Goal: Information Seeking & Learning: Learn about a topic

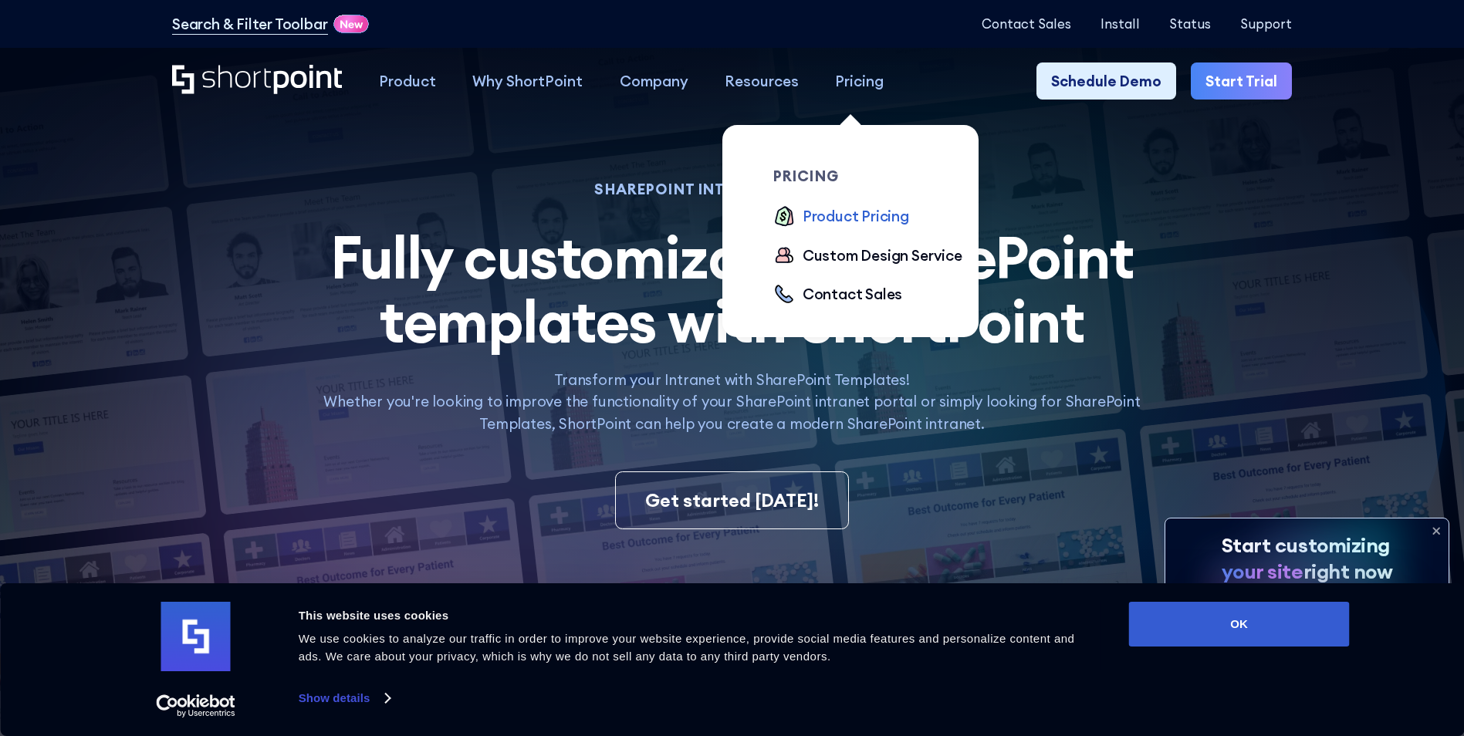
click at [875, 221] on div "Product Pricing" at bounding box center [856, 216] width 107 height 22
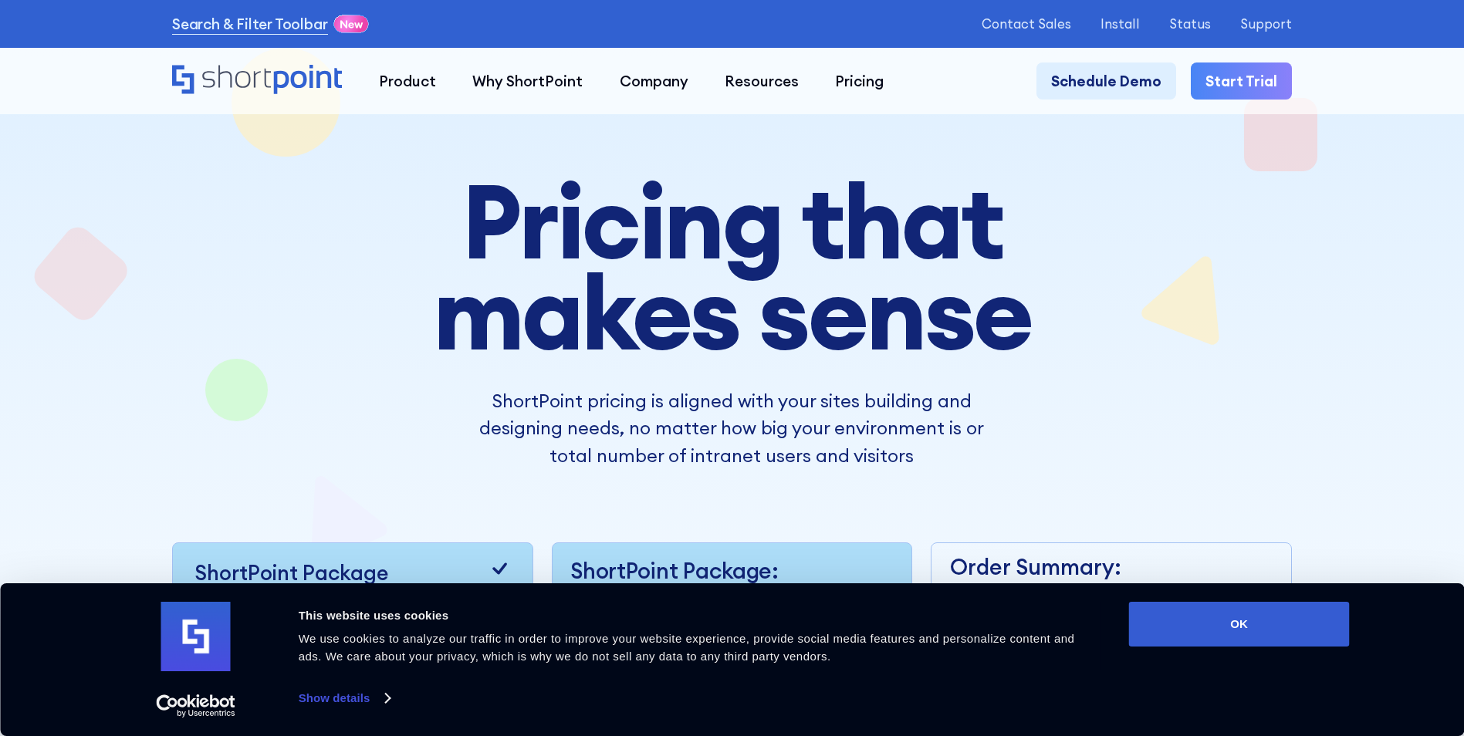
scroll to position [386, 0]
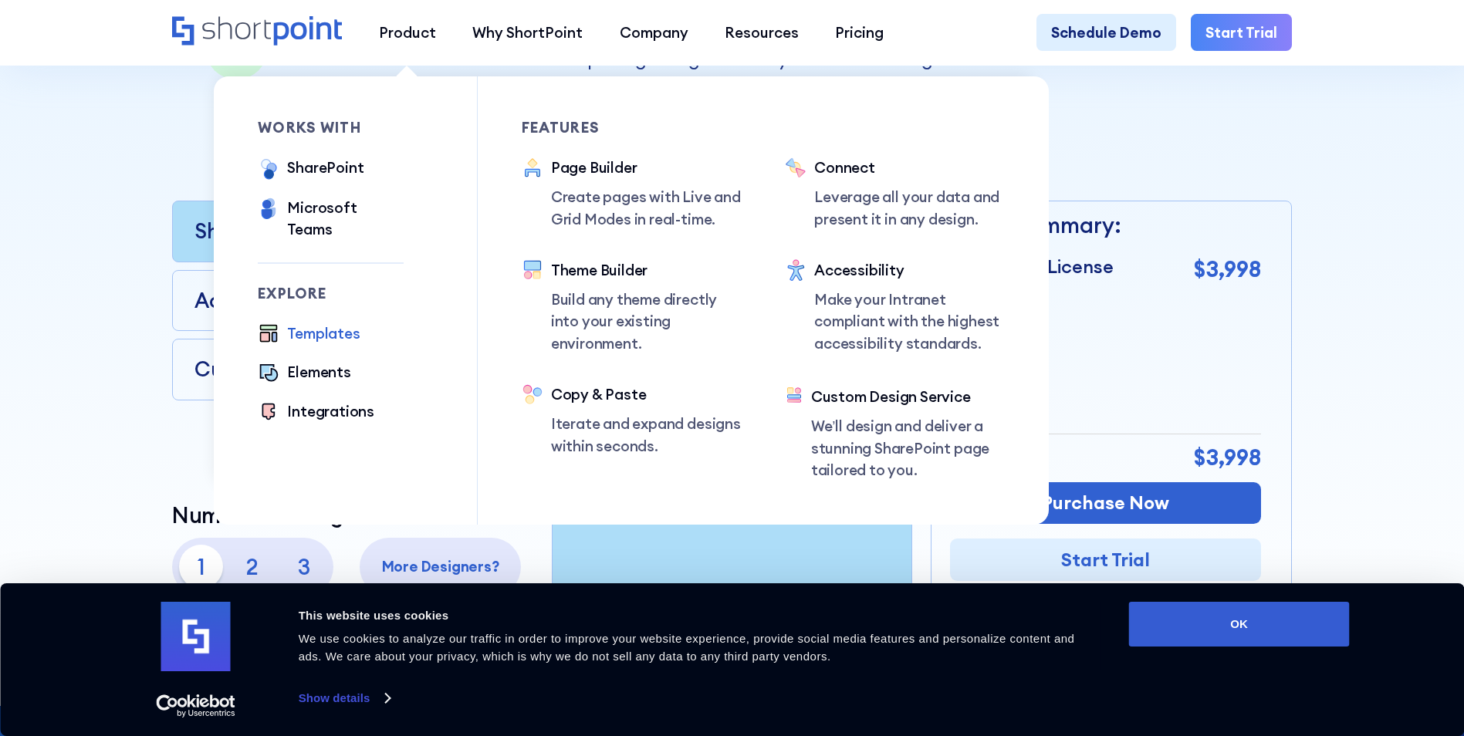
click at [337, 323] on div "Templates" at bounding box center [323, 334] width 73 height 22
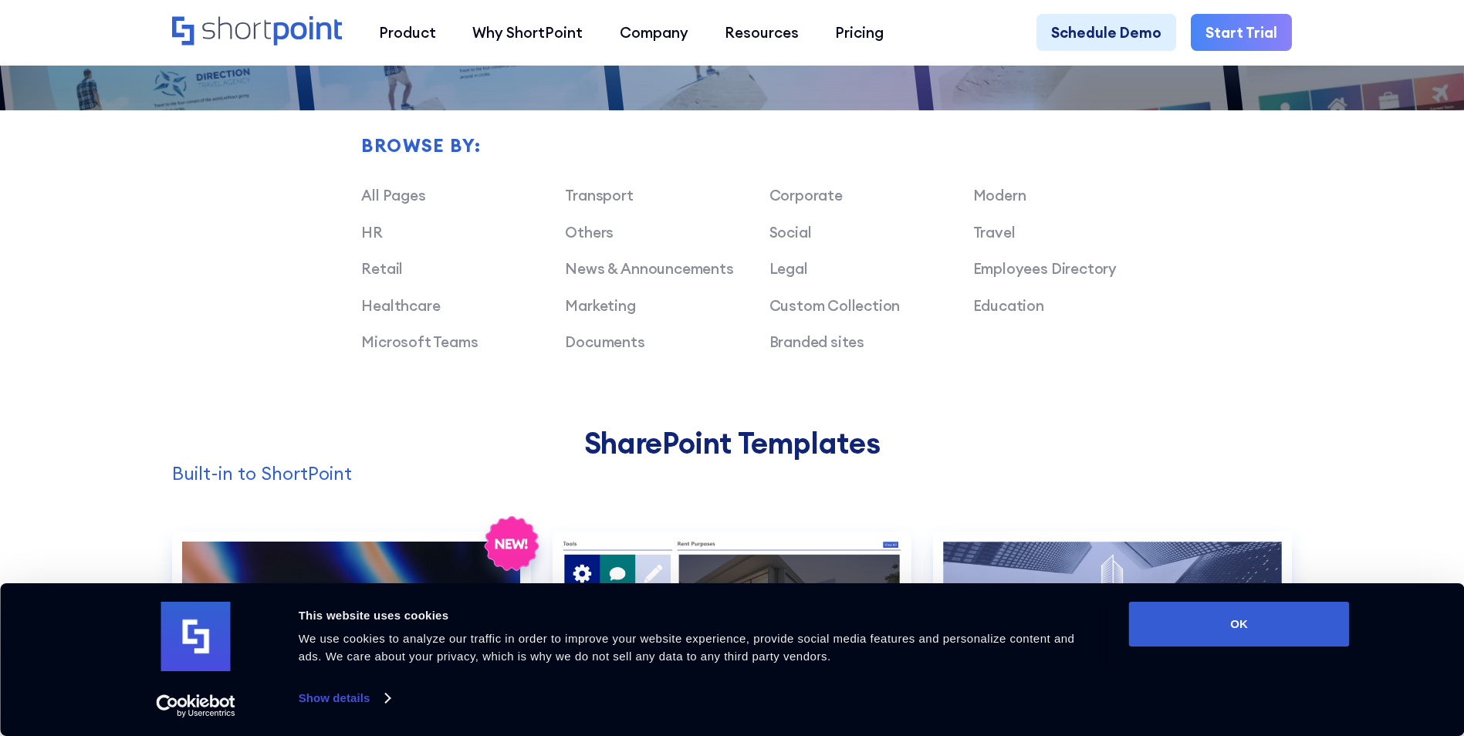
scroll to position [1235, 0]
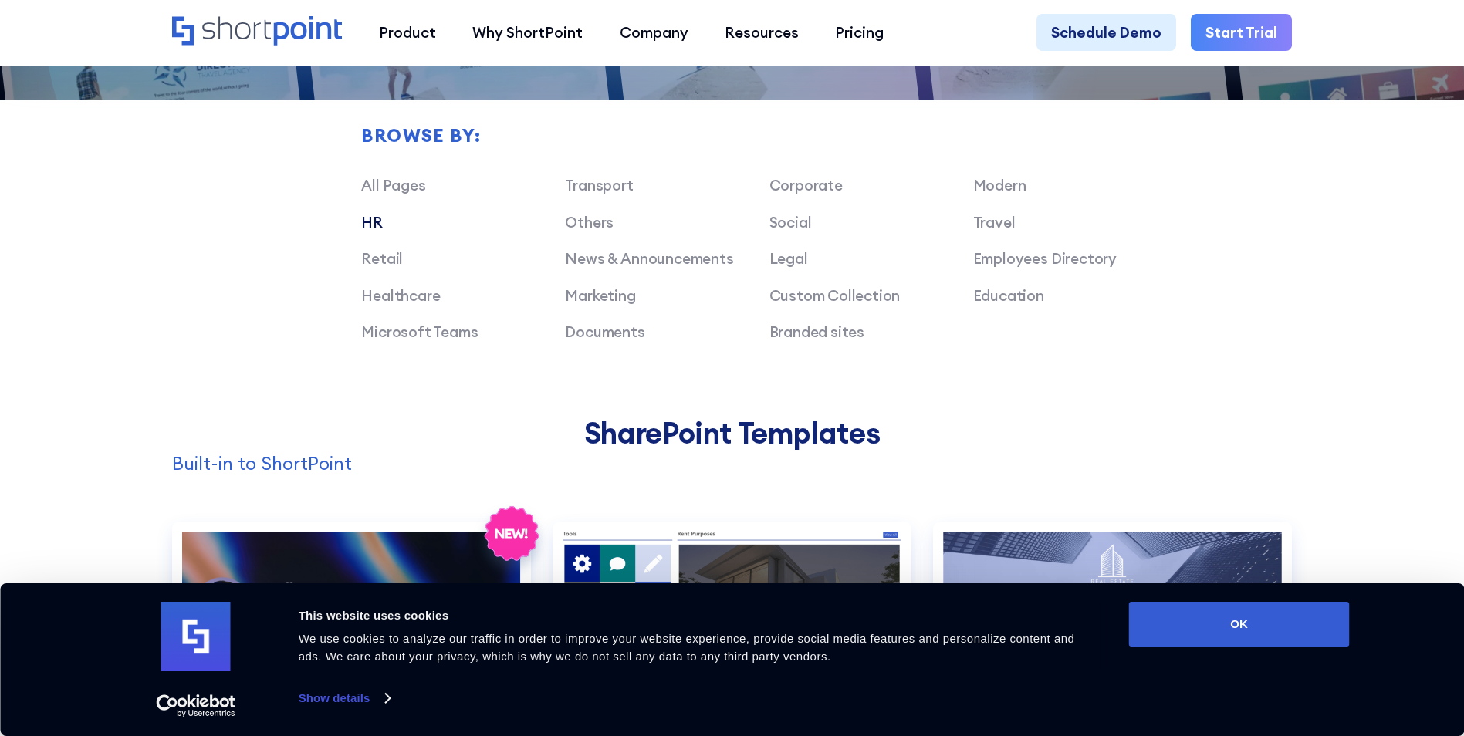
click at [374, 230] on link "HR" at bounding box center [372, 222] width 22 height 19
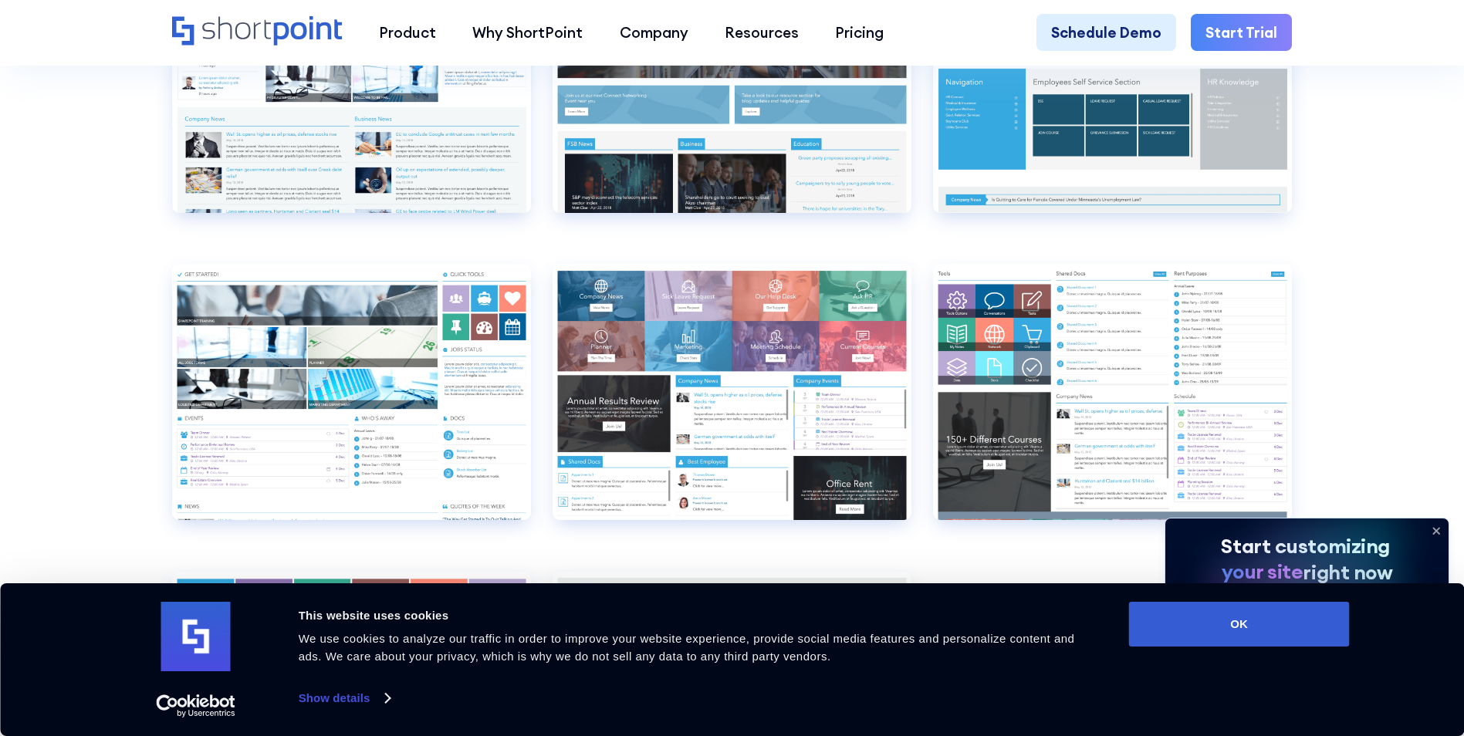
scroll to position [2856, 0]
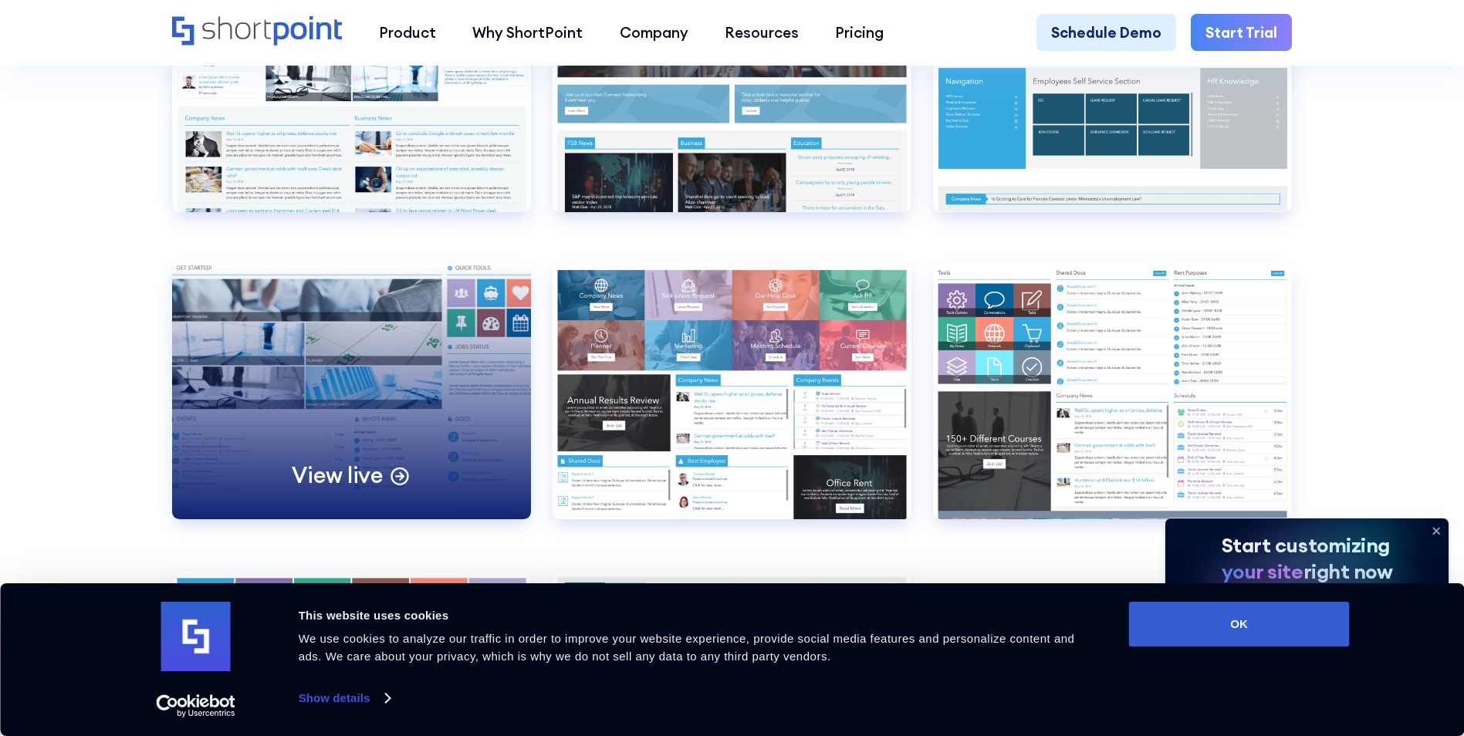
click at [335, 490] on p "View live" at bounding box center [337, 476] width 91 height 29
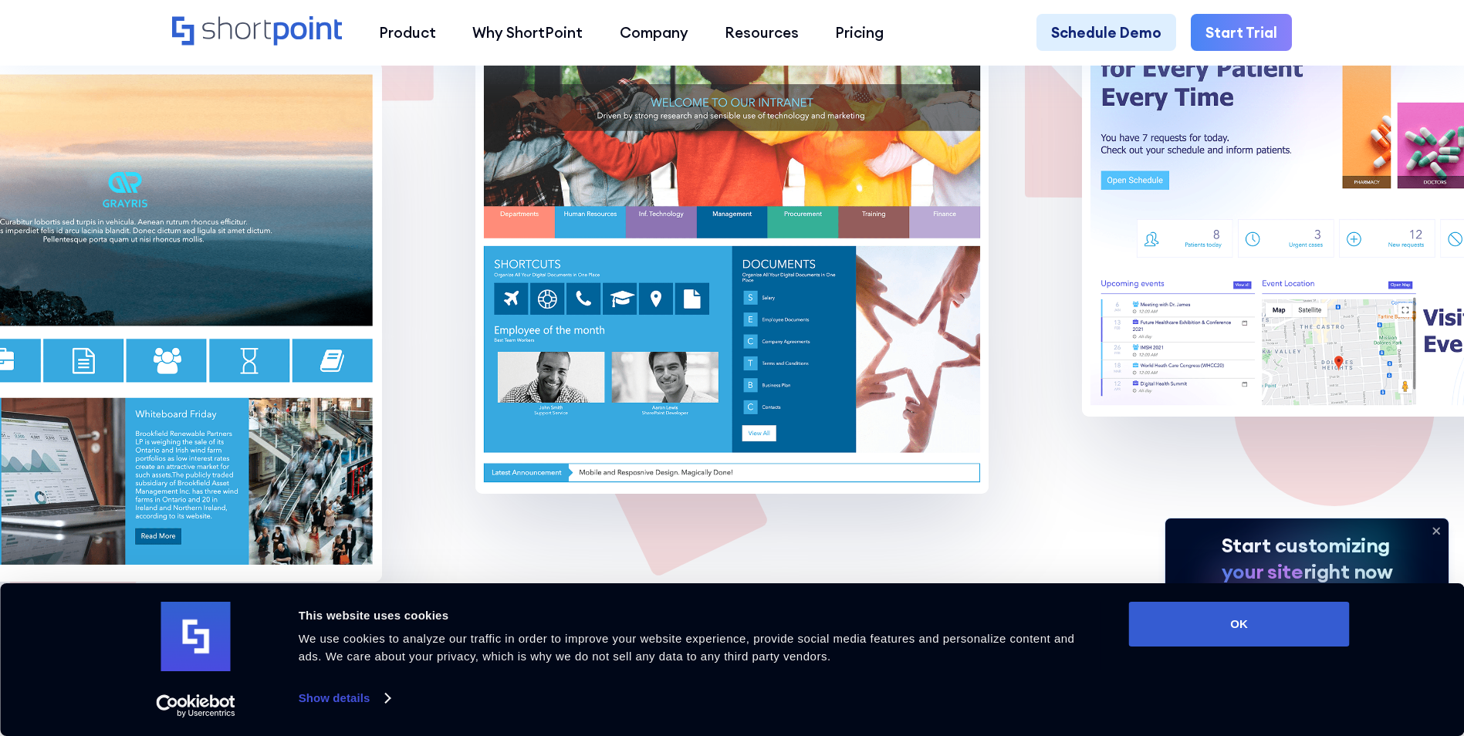
scroll to position [4245, 0]
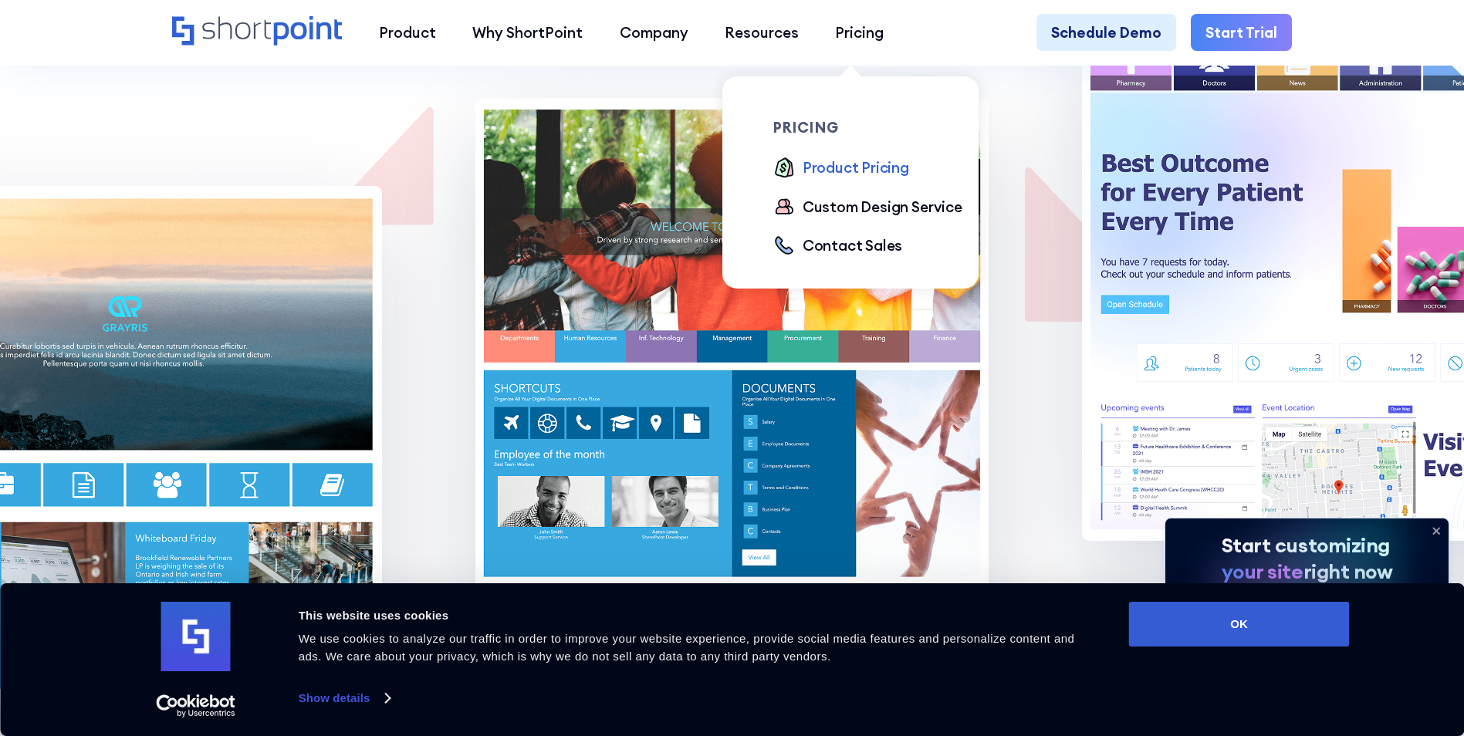
click at [861, 163] on div "Product Pricing" at bounding box center [856, 168] width 107 height 22
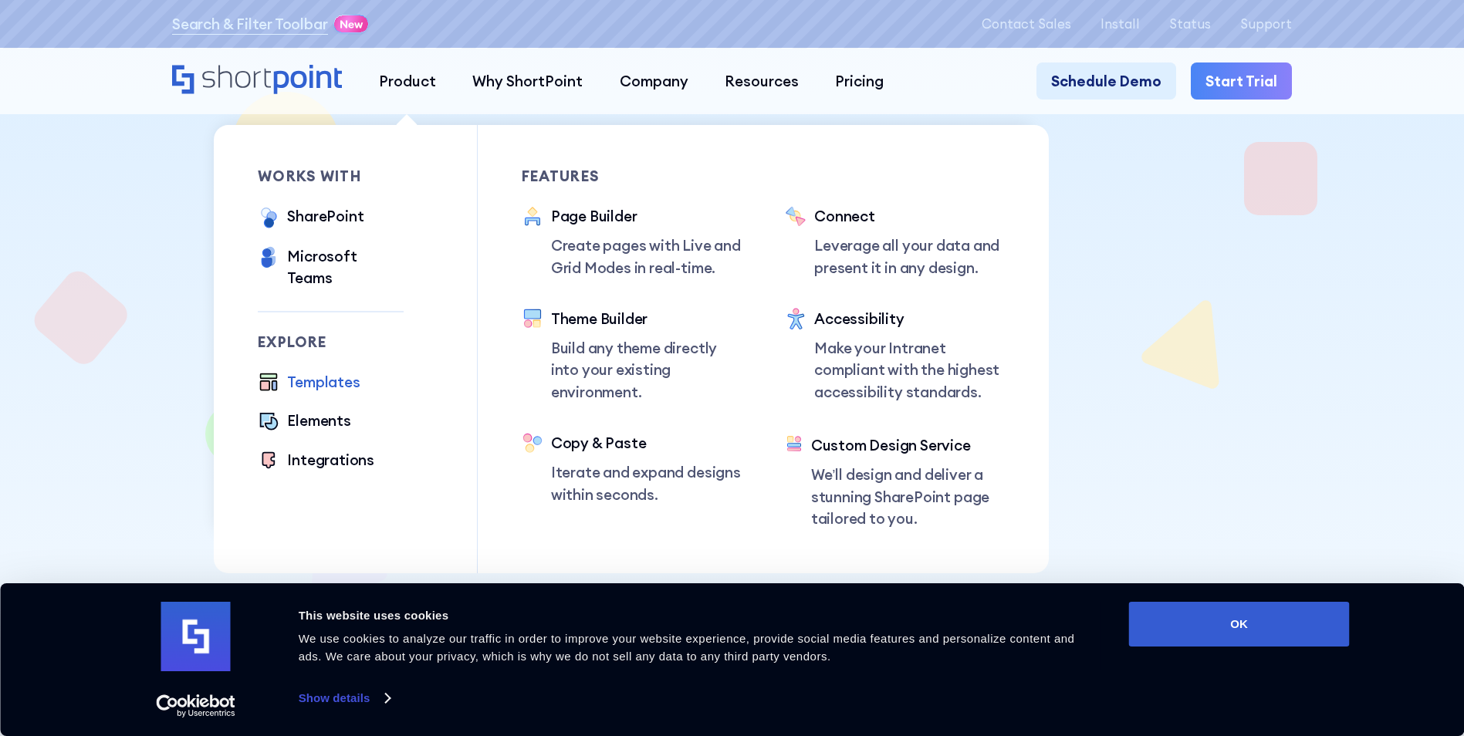
click at [326, 371] on div "Templates" at bounding box center [323, 382] width 73 height 22
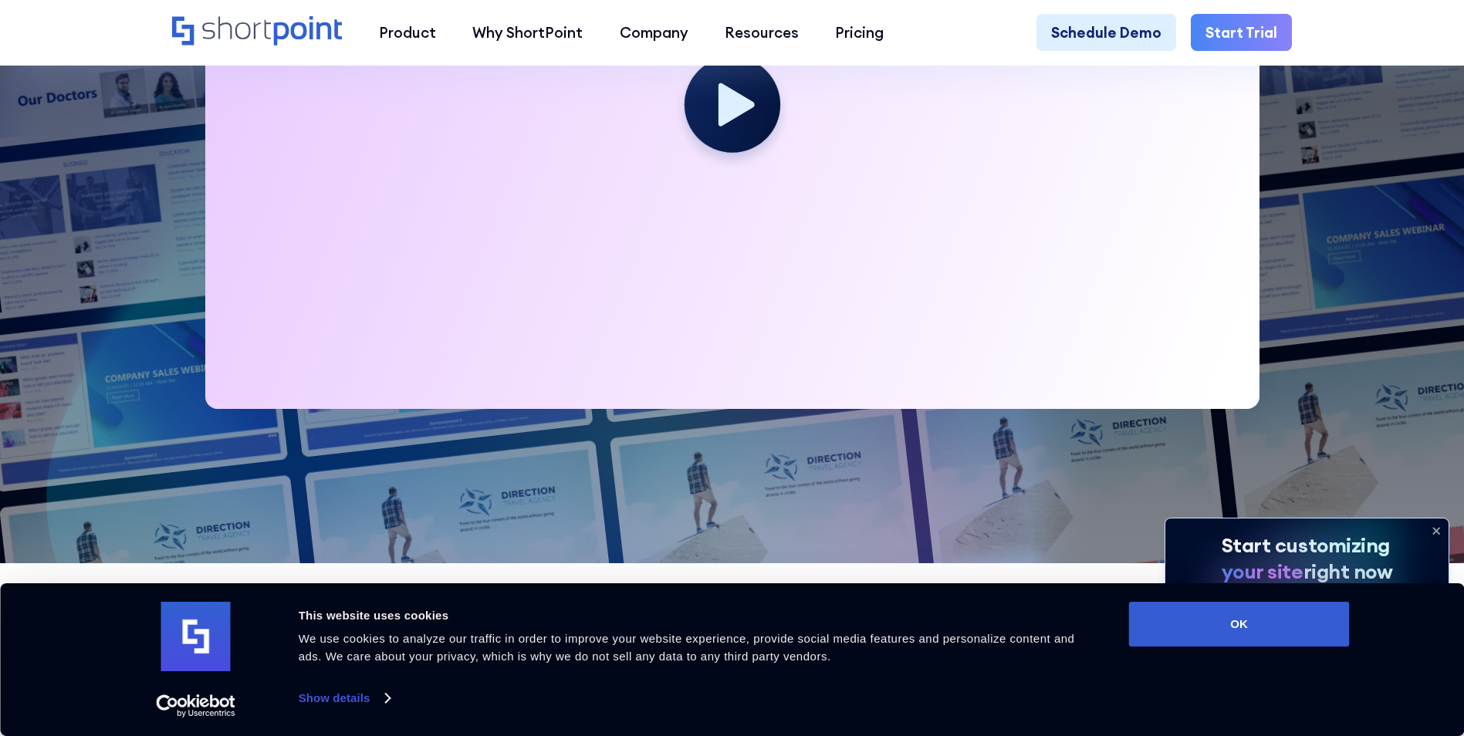
scroll to position [926, 0]
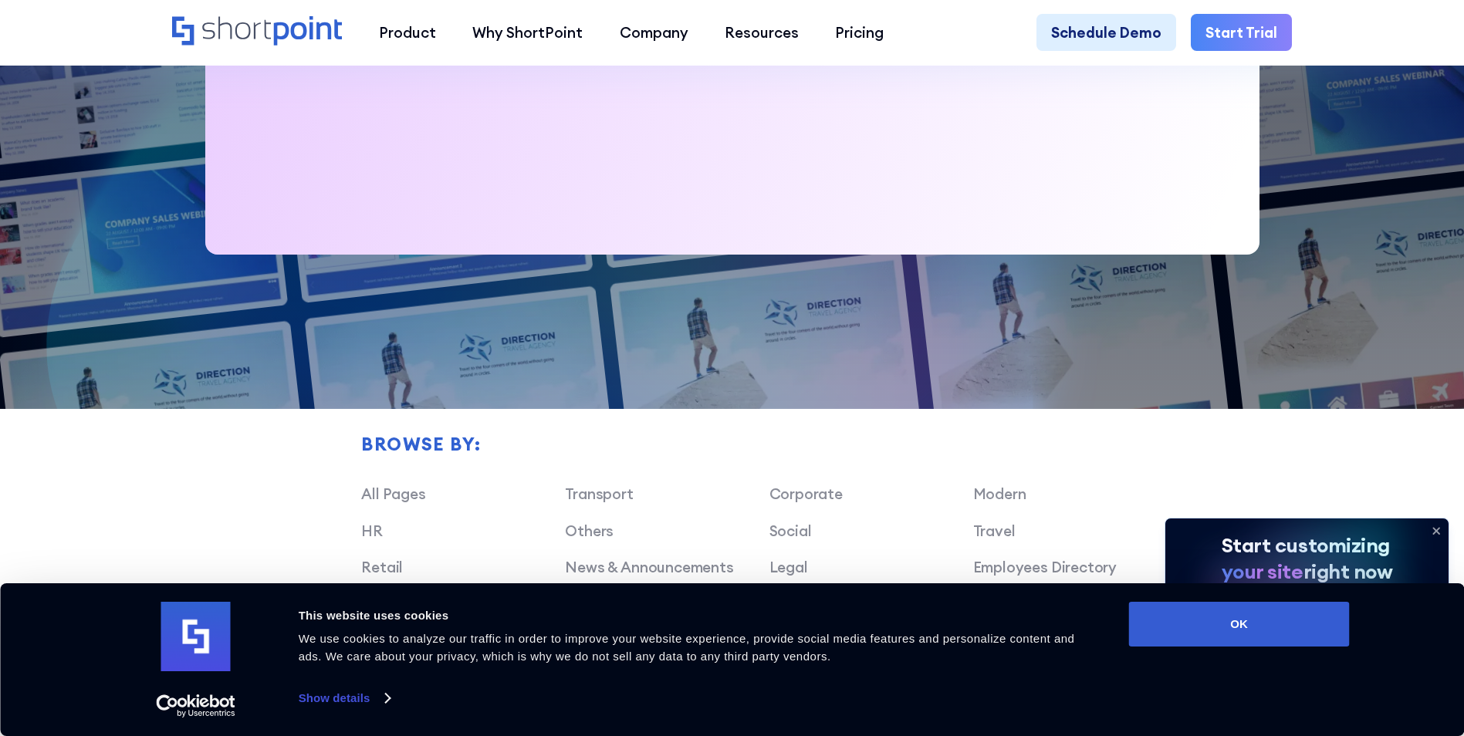
click at [1233, 597] on div "Consent Details [#IABV2SETTINGS#] About This website uses cookies We use cookie…" at bounding box center [732, 660] width 1464 height 153
click at [1210, 638] on button "OK" at bounding box center [1239, 624] width 221 height 45
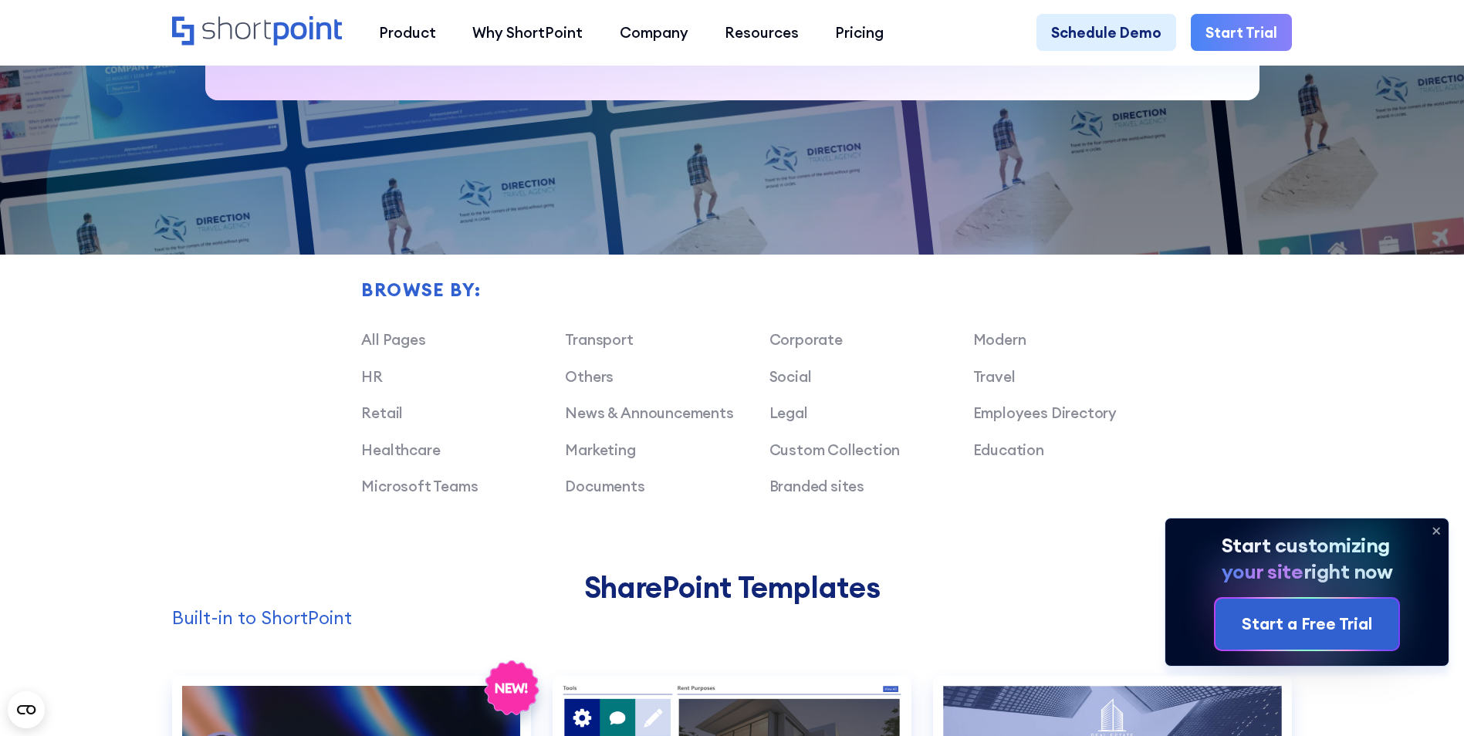
scroll to position [1235, 0]
